Goal: Task Accomplishment & Management: Manage account settings

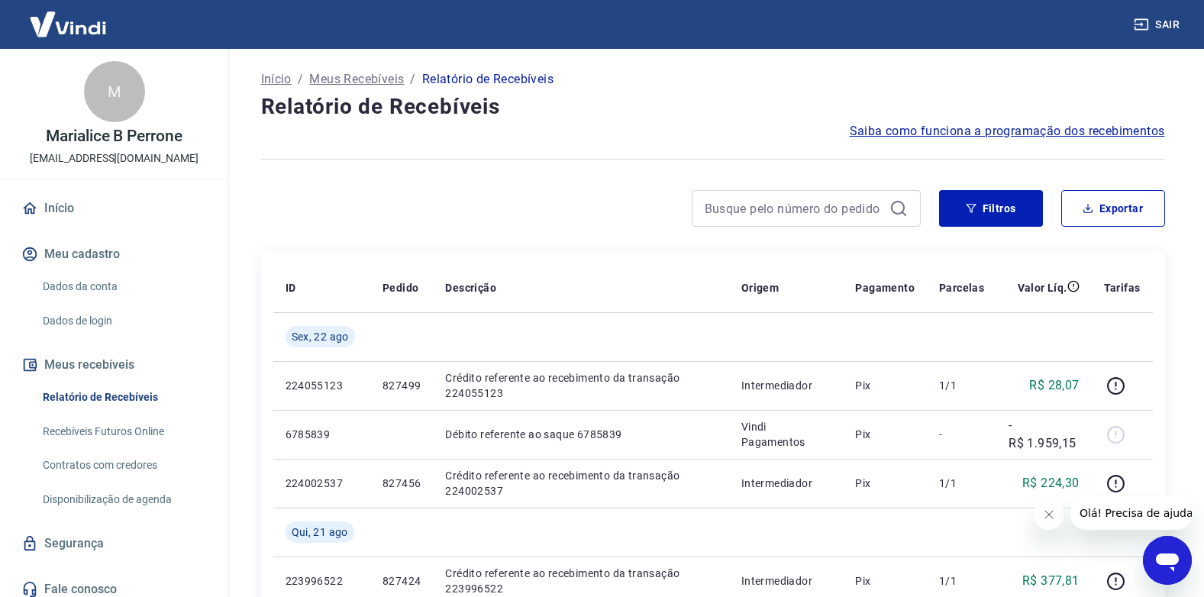
click at [1046, 517] on icon "Fechar mensagem da empresa" at bounding box center [1049, 515] width 8 height 8
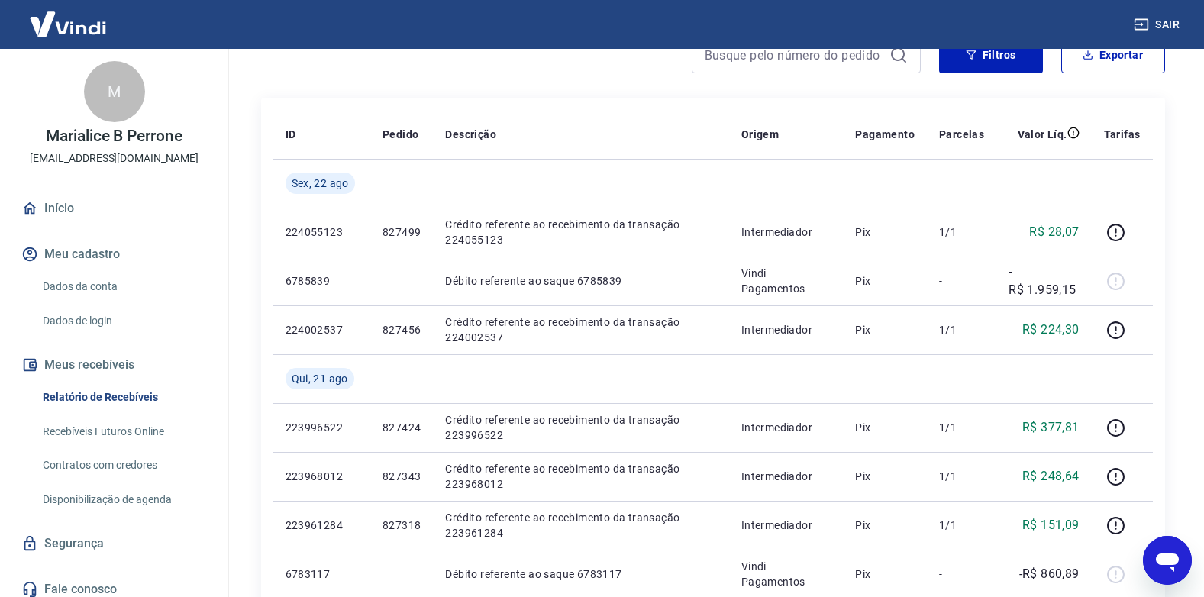
scroll to position [140, 0]
